Goal: Find contact information: Find contact information

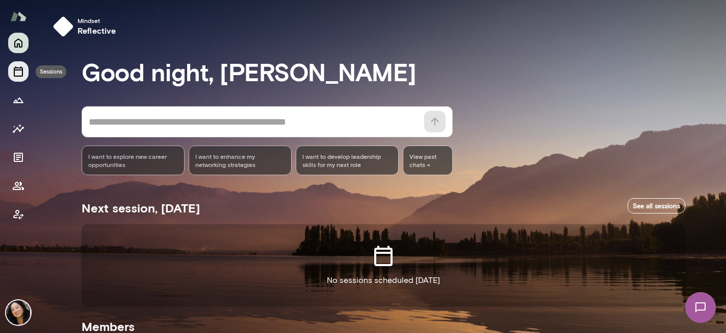
click at [19, 76] on icon "Sessions" at bounding box center [18, 71] width 12 height 12
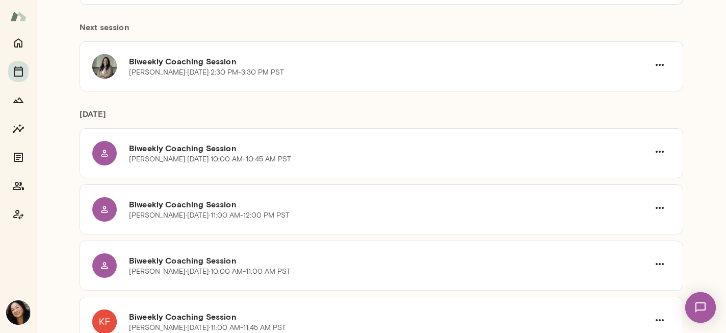
scroll to position [338, 0]
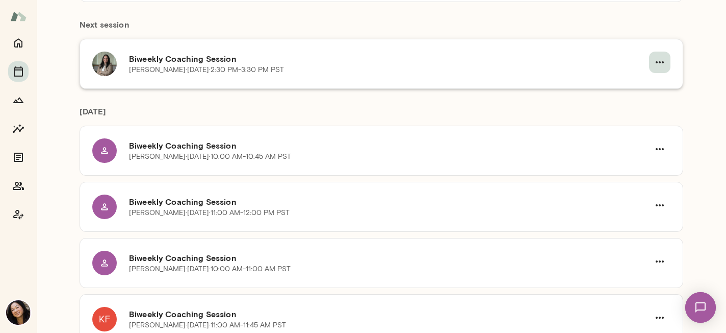
click at [659, 58] on icon "button" at bounding box center [660, 62] width 12 height 12
click at [628, 103] on span "Cancel" at bounding box center [642, 104] width 44 height 12
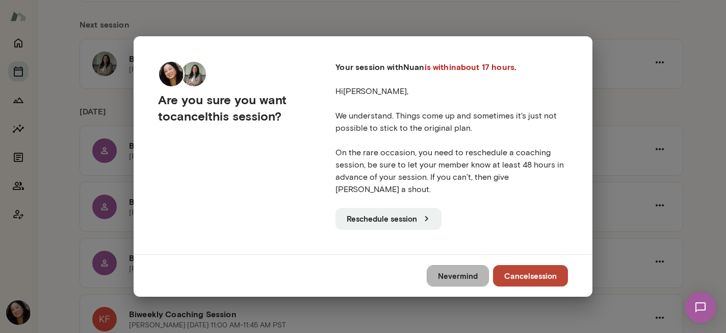
click at [450, 265] on button "Nevermind" at bounding box center [458, 275] width 62 height 21
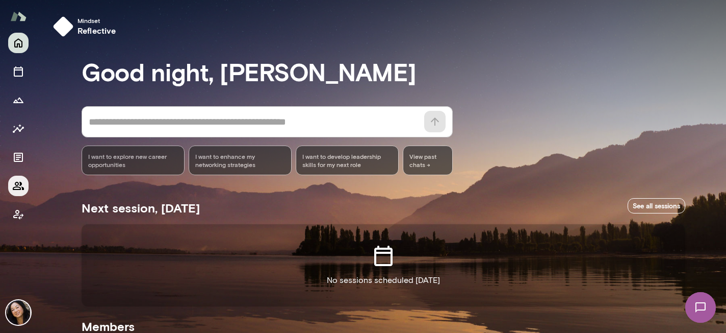
click at [17, 184] on icon "Members" at bounding box center [18, 186] width 12 height 12
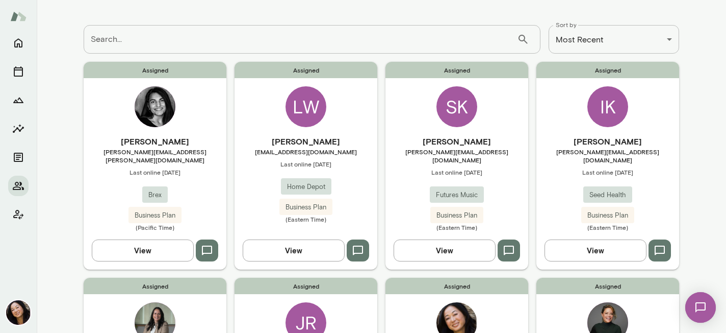
scroll to position [35, 0]
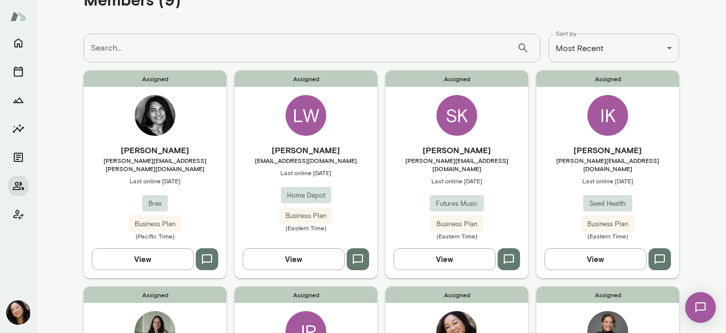
click at [314, 117] on div "LW" at bounding box center [306, 115] width 41 height 41
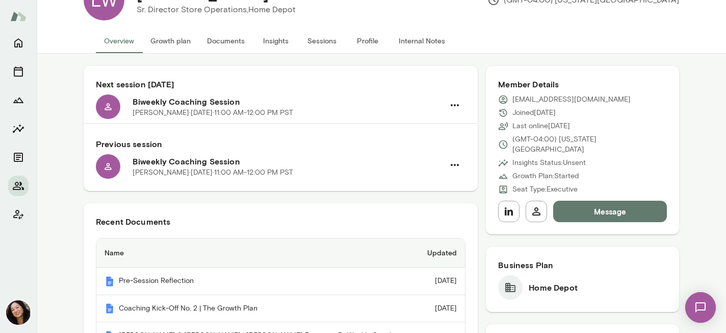
scroll to position [43, 0]
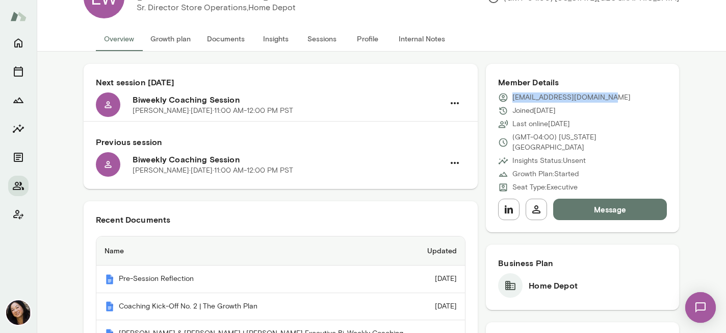
drag, startPoint x: 513, startPoint y: 96, endPoint x: 616, endPoint y: 100, distance: 103.1
click at [616, 100] on div "[EMAIL_ADDRESS][DOMAIN_NAME]" at bounding box center [582, 97] width 169 height 10
copy p "[EMAIL_ADDRESS][DOMAIN_NAME]"
